Goal: Find specific page/section: Find specific page/section

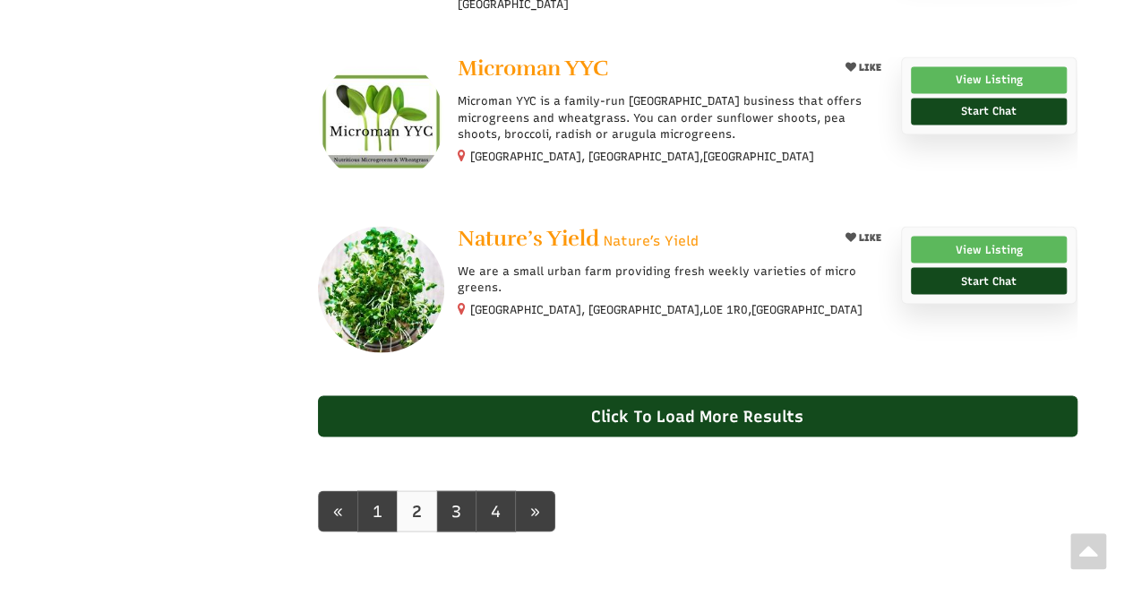
scroll to position [1565, 0]
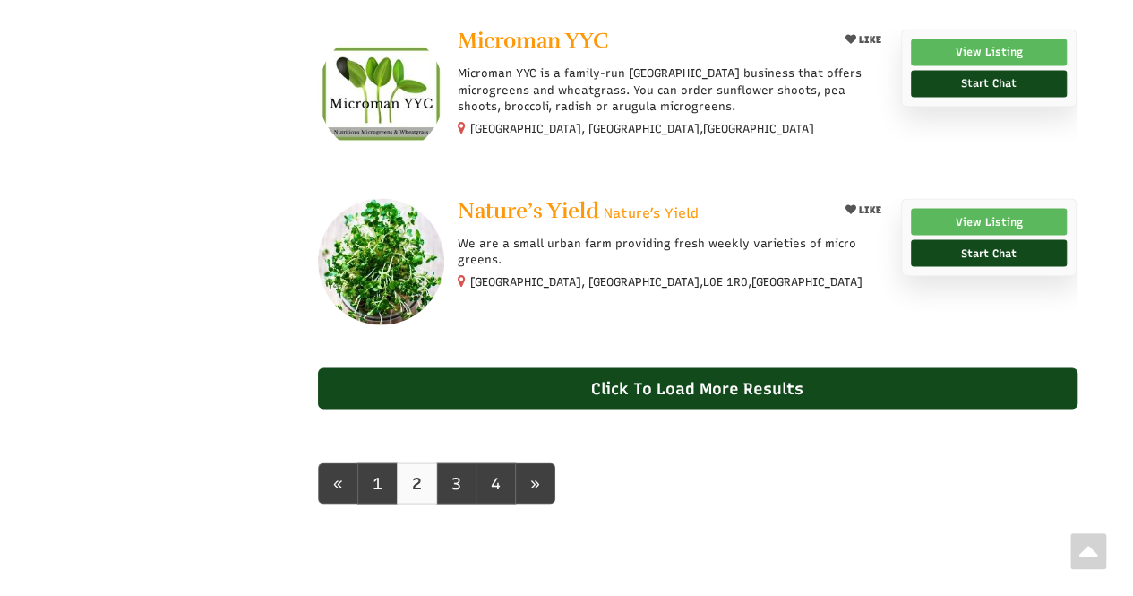
select select "Language Translate Widget"
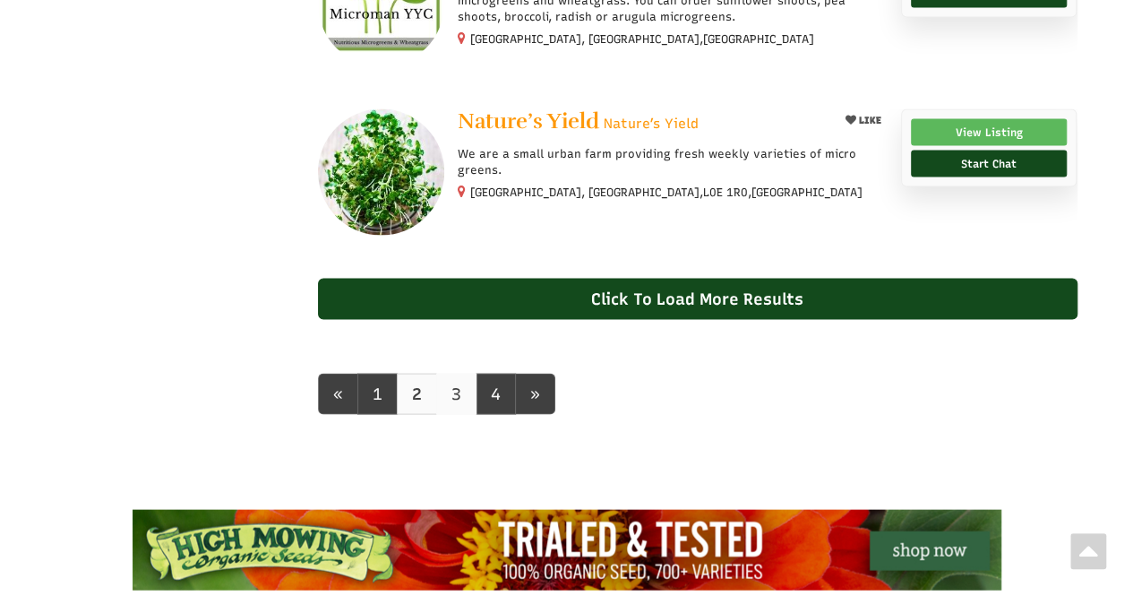
click at [466, 373] on link "3" at bounding box center [456, 393] width 40 height 41
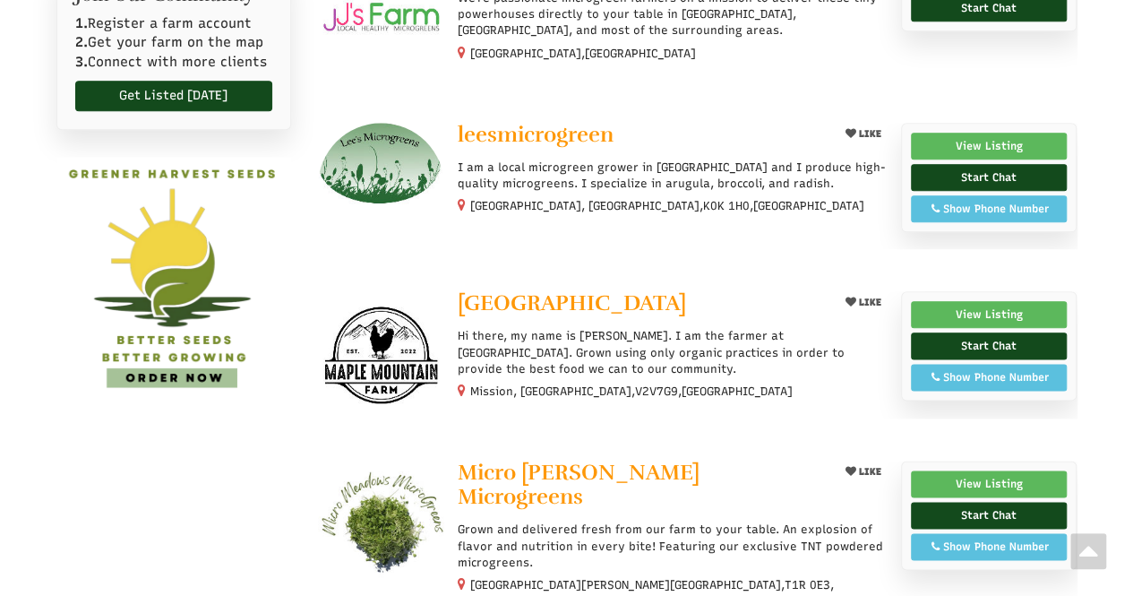
scroll to position [685, 0]
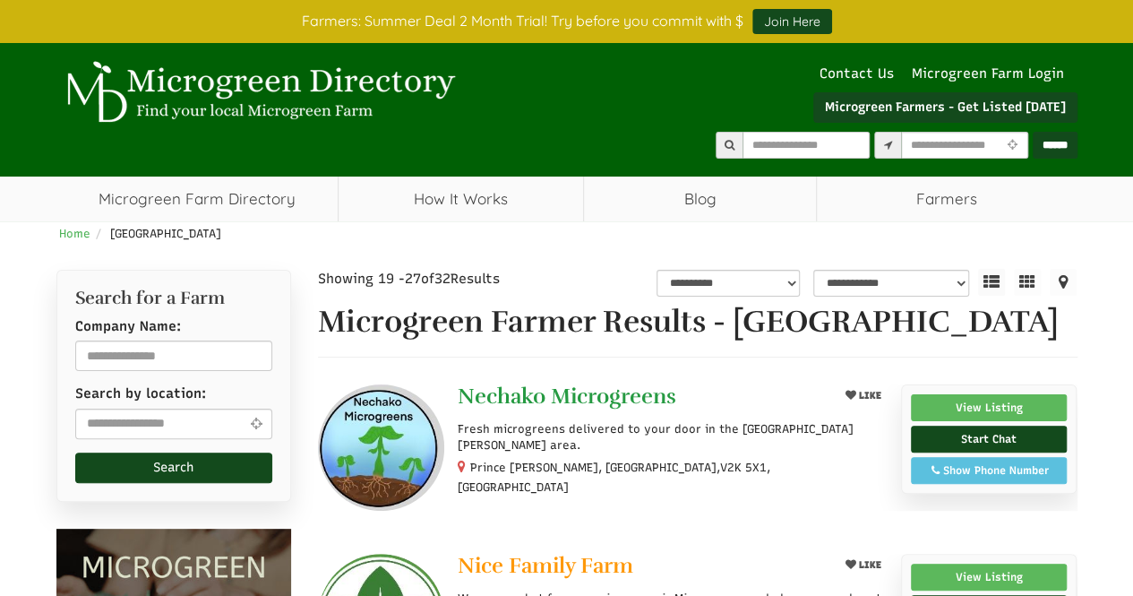
select select "Language Translate Widget"
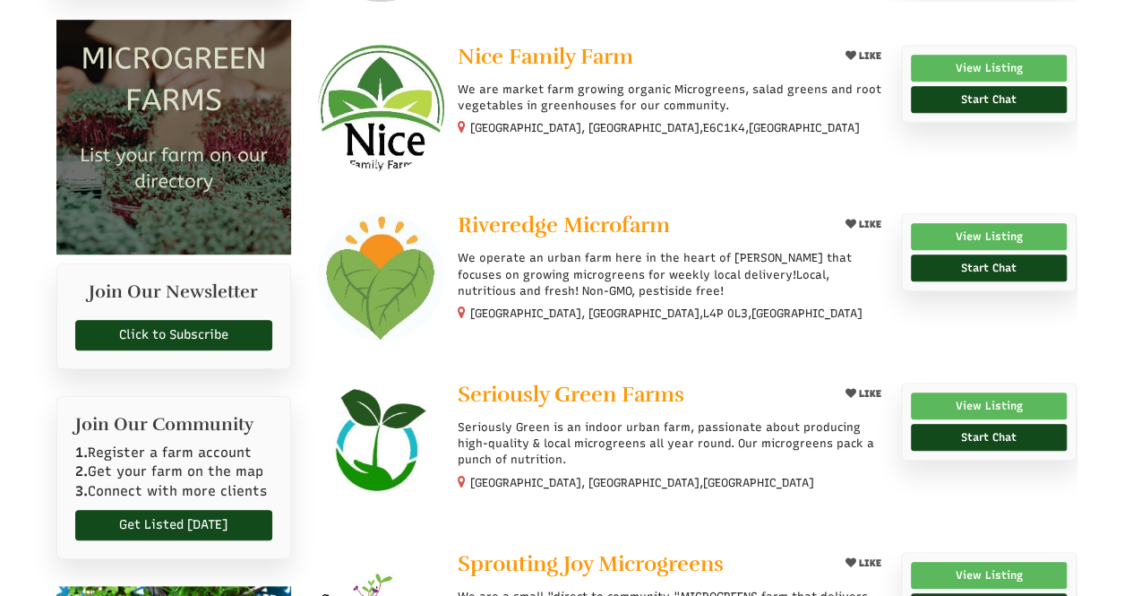
scroll to position [538, 0]
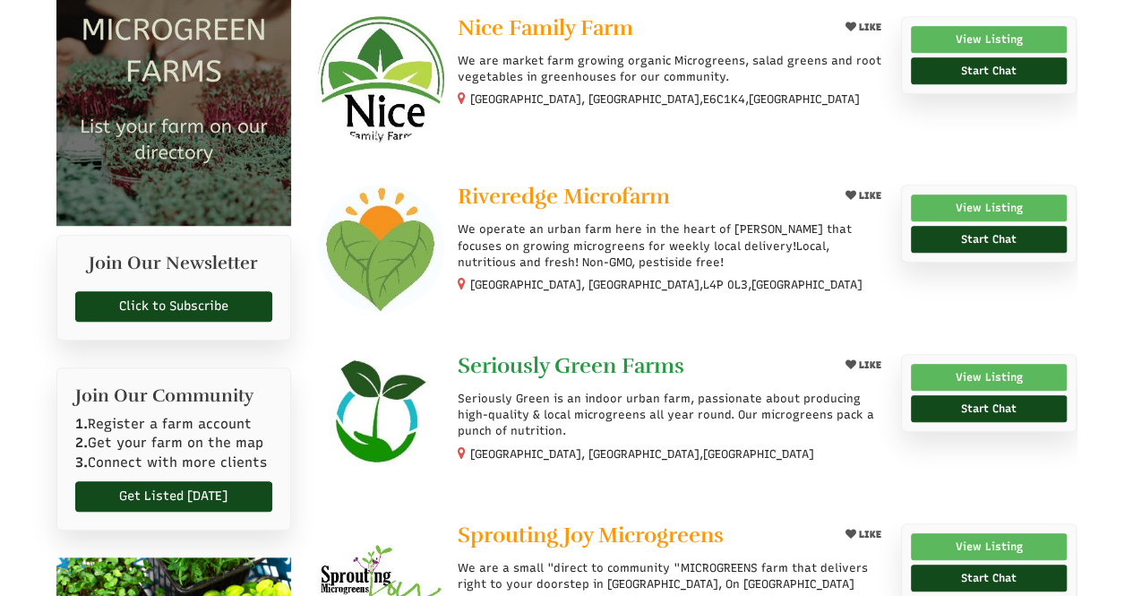
click at [615, 362] on span "Seriously Green Farms" at bounding box center [571, 365] width 227 height 27
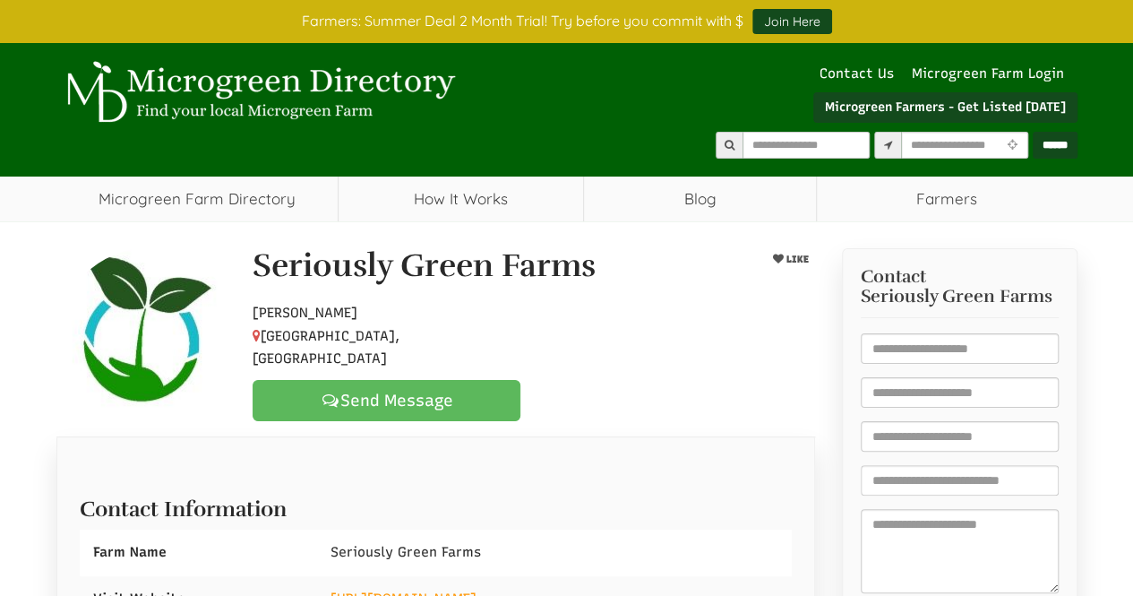
select select "Language Translate Widget"
